Goal: Information Seeking & Learning: Learn about a topic

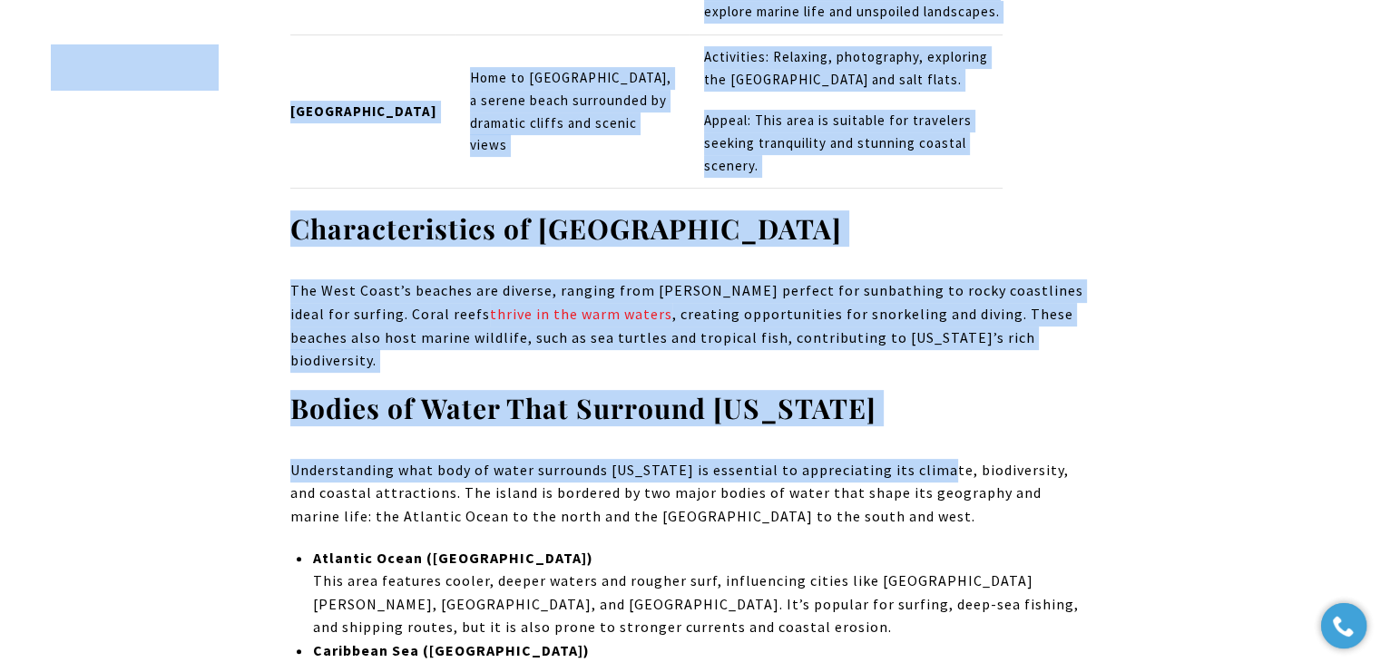
scroll to position [7406, 0]
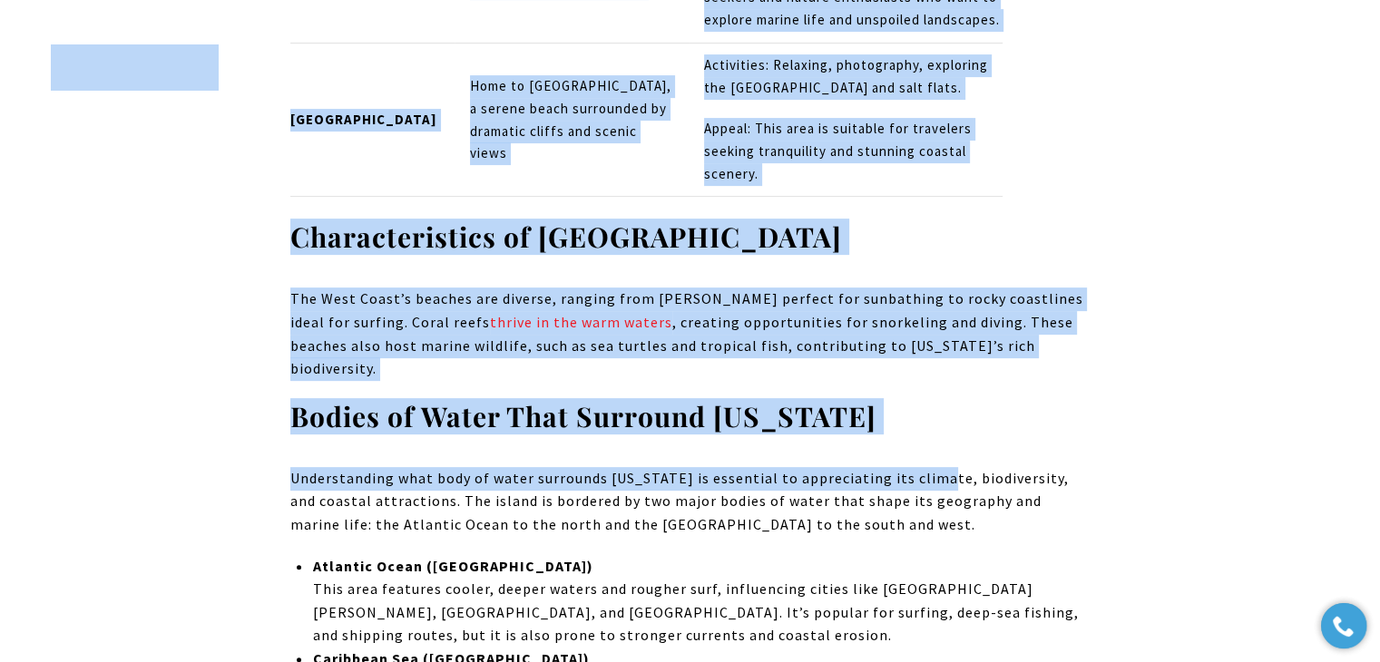
drag, startPoint x: 283, startPoint y: 68, endPoint x: 932, endPoint y: 203, distance: 662.5
click at [933, 288] on p "The West Coast’s beaches are diverse, ranging from [PERSON_NAME] perfect for su…" at bounding box center [690, 334] width 800 height 93
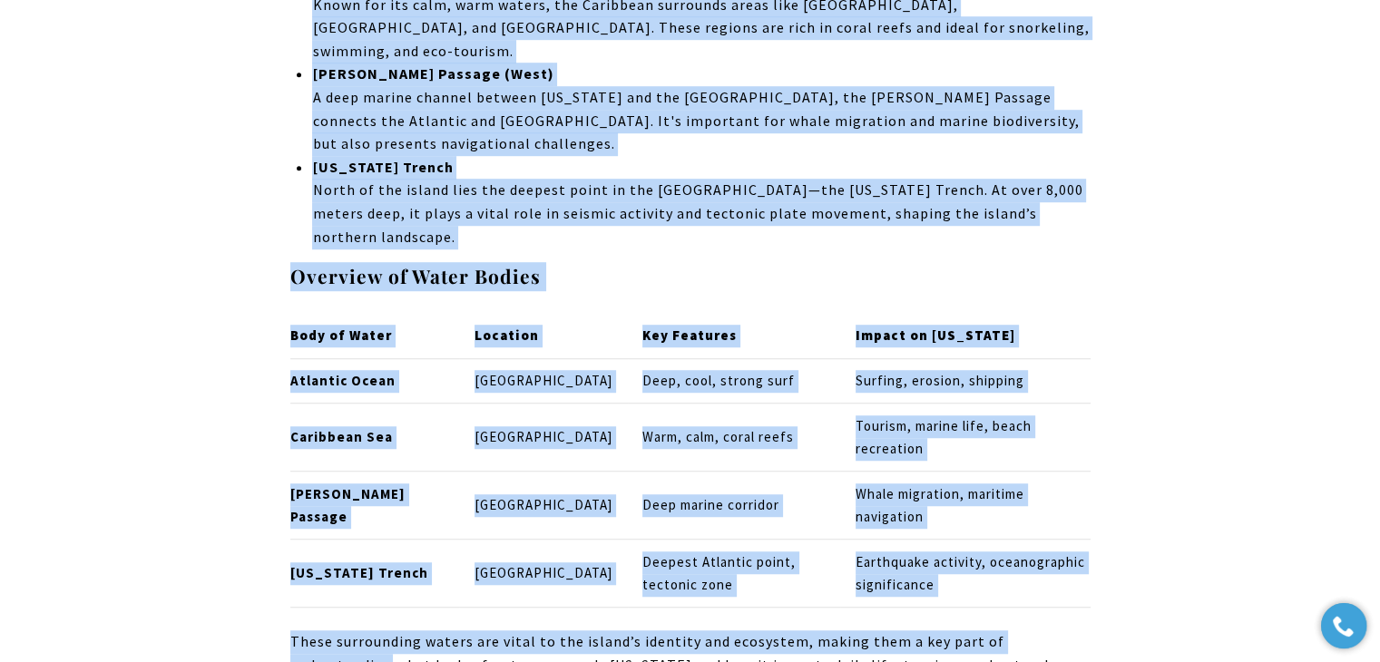
scroll to position [8131, 0]
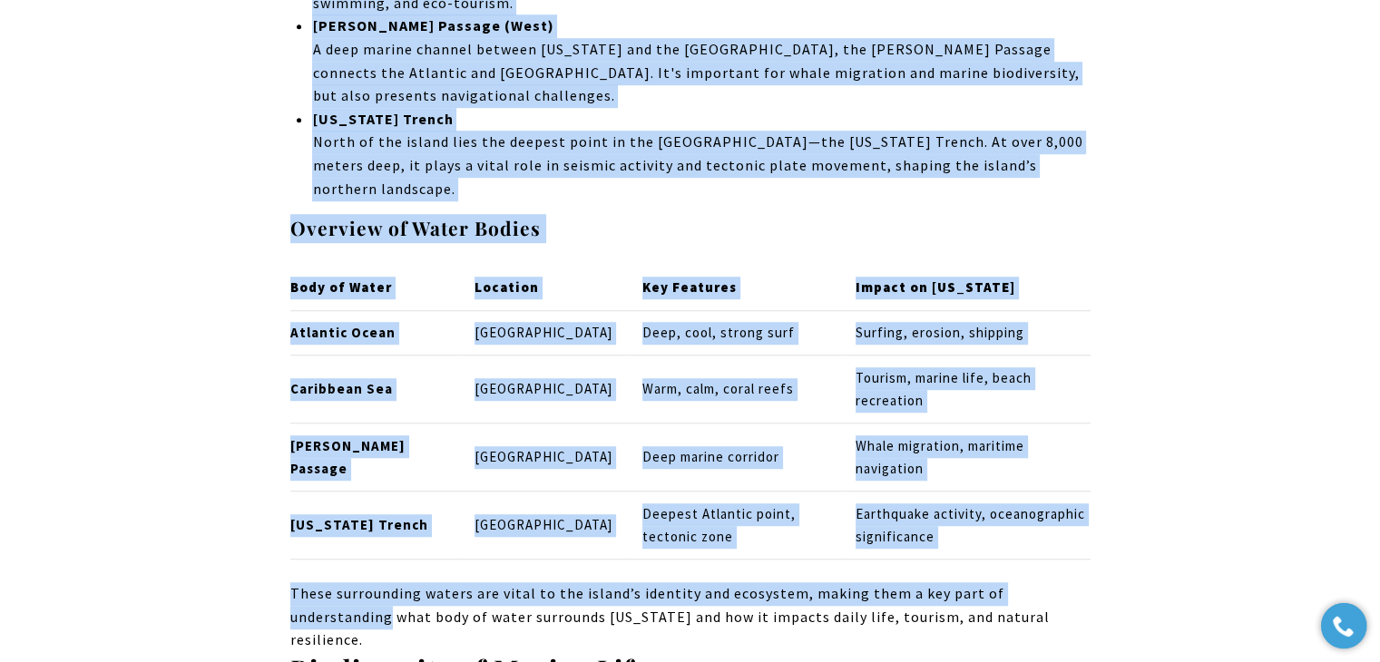
drag, startPoint x: 298, startPoint y: 248, endPoint x: 1167, endPoint y: 364, distance: 875.8
click at [1167, 364] on div "The West Coast of [US_STATE] is a region teeming with natural beauty, cultural …" at bounding box center [690, 443] width 1270 height 15570
copy div "Loremi do Sitam Cons Adipisci Elitse Doei Temporincidid utla etdo ma aliqu enim…"
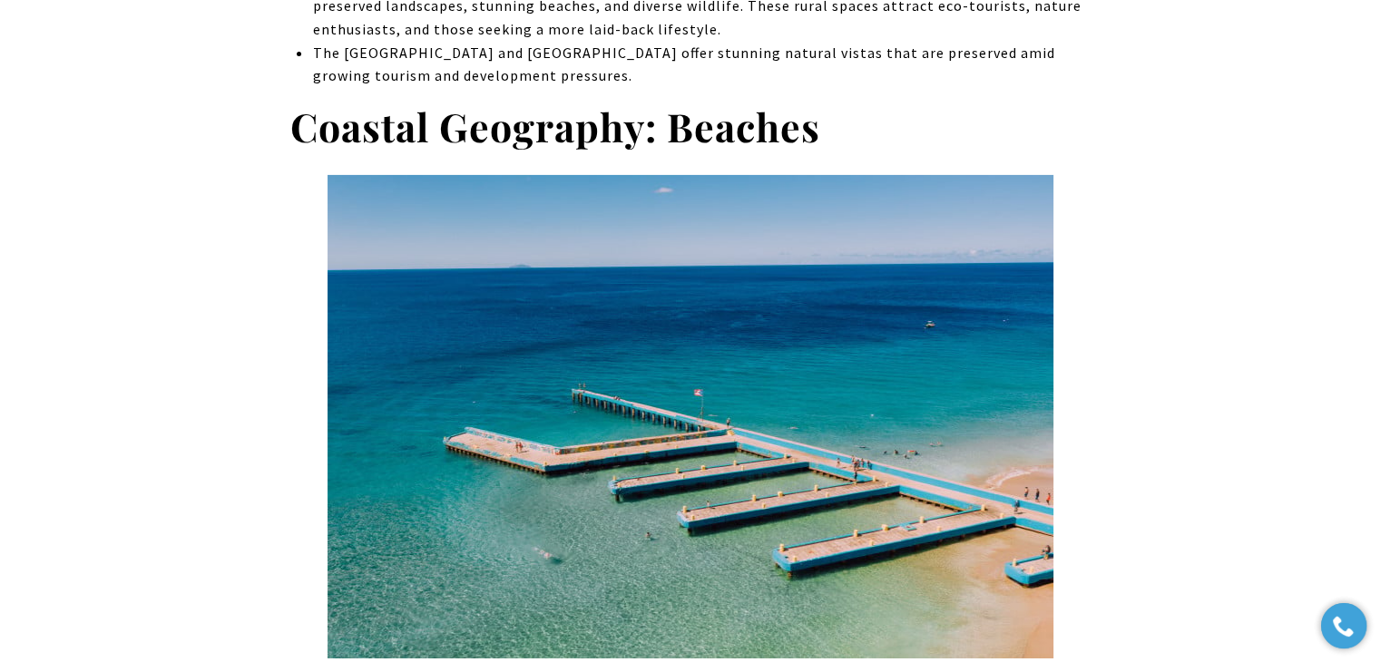
scroll to position [0, 0]
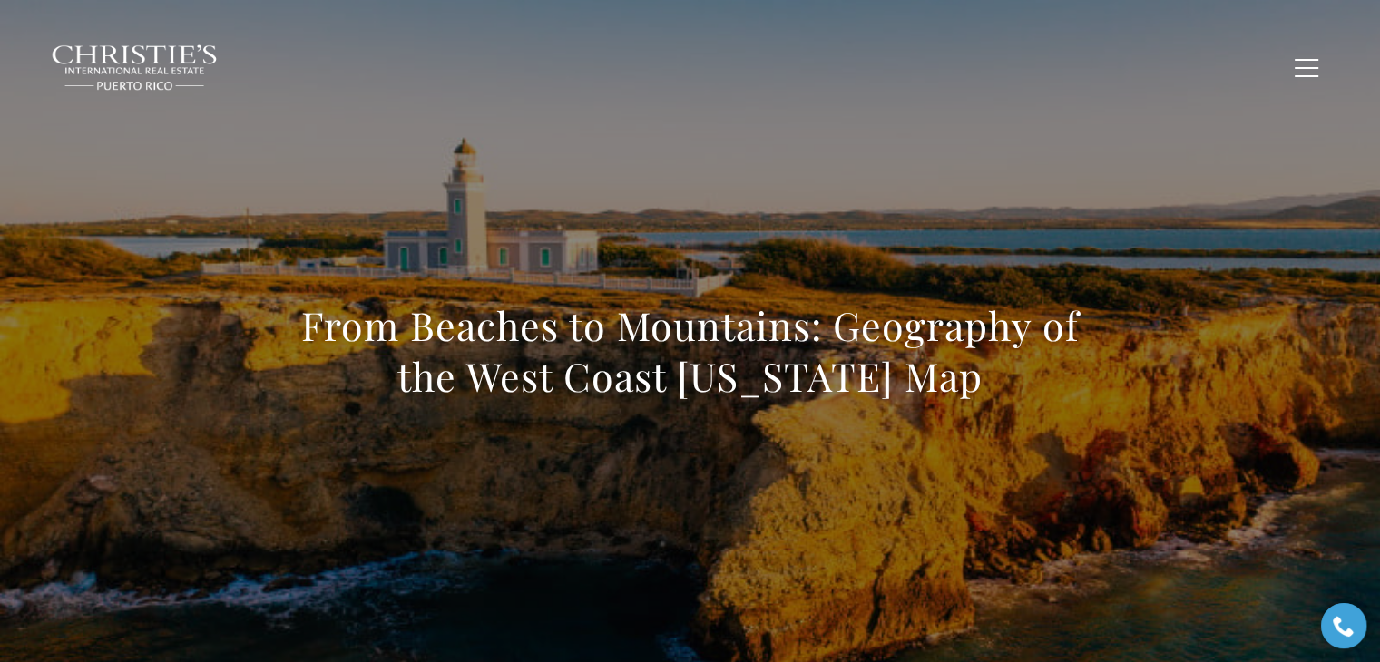
drag, startPoint x: 255, startPoint y: 335, endPoint x: 1258, endPoint y: 408, distance: 1005.9
click at [1258, 408] on div "From Beaches to Mountains: Geography of the West Coast [US_STATE] Map" at bounding box center [690, 363] width 1270 height 544
copy h1 "From Beaches to Mountains: Geography of the West Coast [US_STATE] Map"
